Goal: Find specific fact: Find specific fact

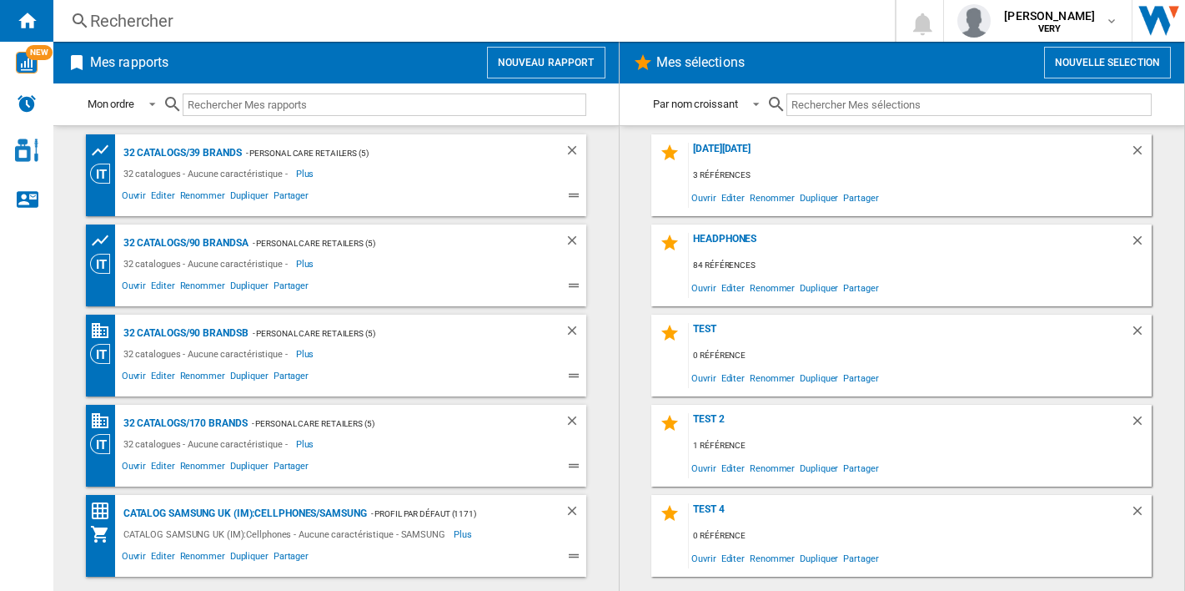
click at [294, 33] on div "Rechercher Rechercher 0 [PERSON_NAME] VERY VERY Mes paramètres Se déconnecter" at bounding box center [619, 21] width 1132 height 42
click at [279, 21] on div "Rechercher" at bounding box center [471, 20] width 762 height 23
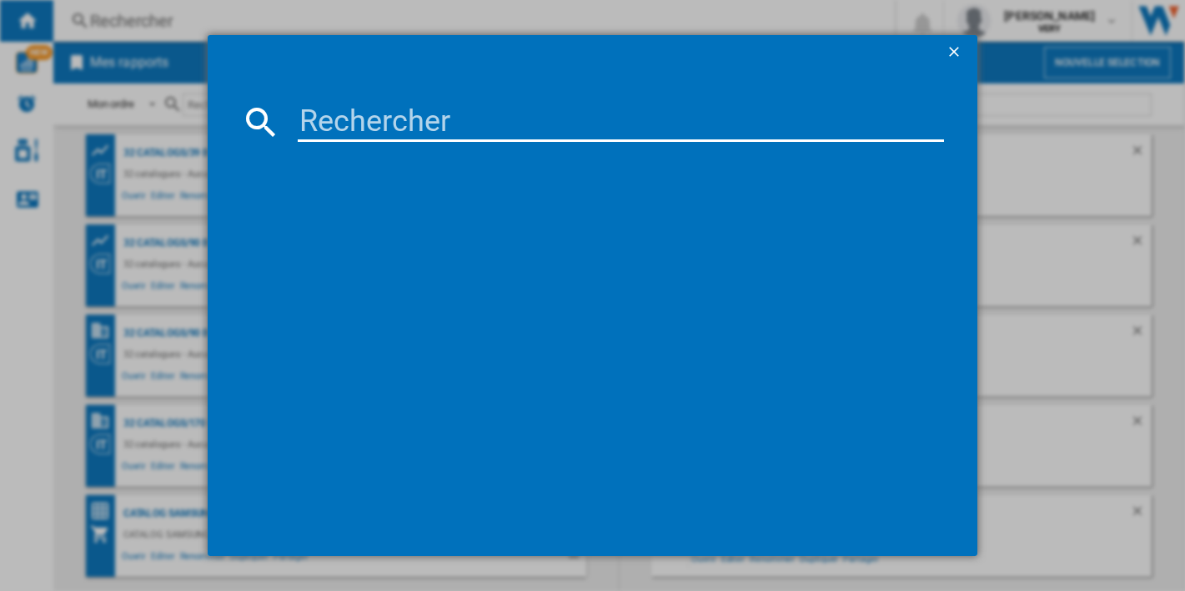
click at [420, 124] on input at bounding box center [621, 122] width 647 height 40
paste input "18V34"
type input "18V34"
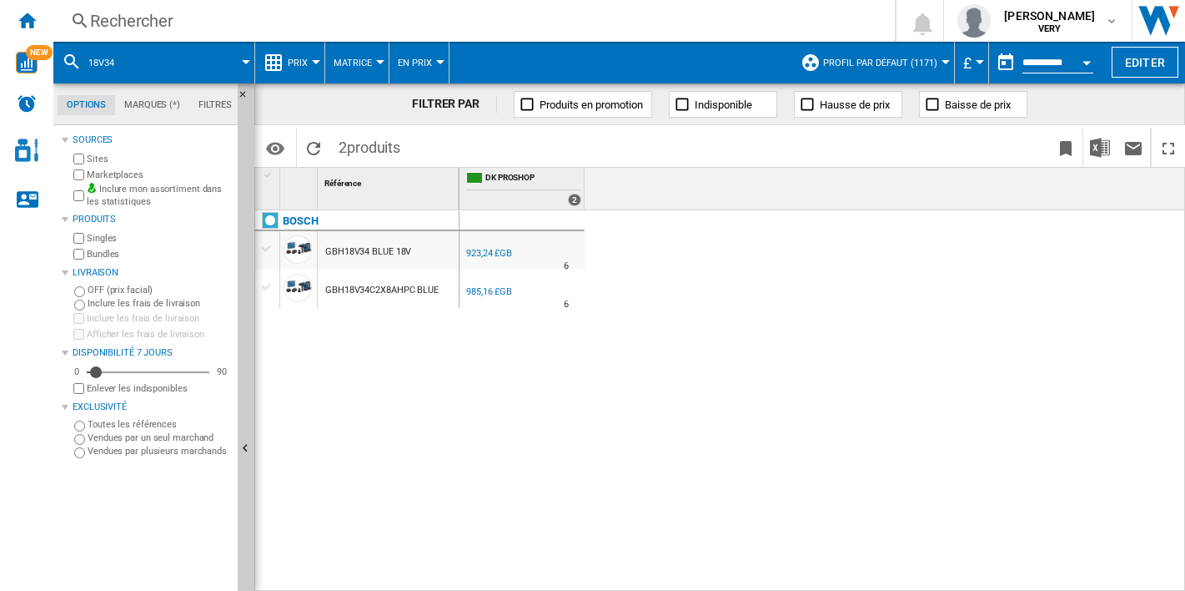
click at [983, 52] on md-menu "£ Argentin Peso Australian Dollar balboa Bolivia [GEOGRAPHIC_DATA] Bulgarian le…" at bounding box center [972, 63] width 34 height 42
click at [977, 59] on button "£" at bounding box center [971, 63] width 17 height 42
